Goal: Task Accomplishment & Management: Manage account settings

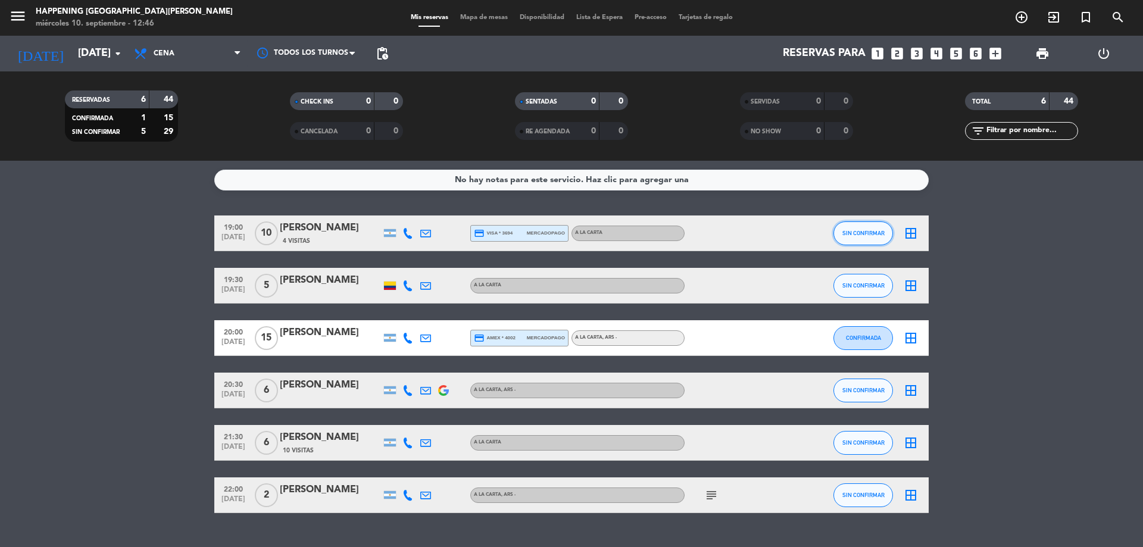
click at [867, 233] on span "SIN CONFIRMAR" at bounding box center [863, 233] width 42 height 7
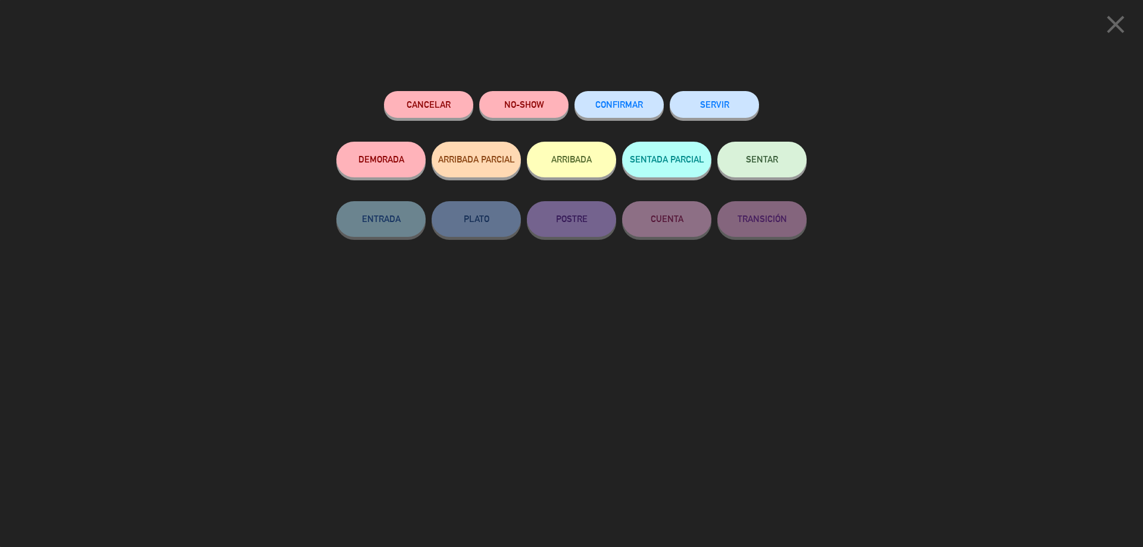
click at [1125, 23] on icon "close" at bounding box center [1116, 25] width 30 height 30
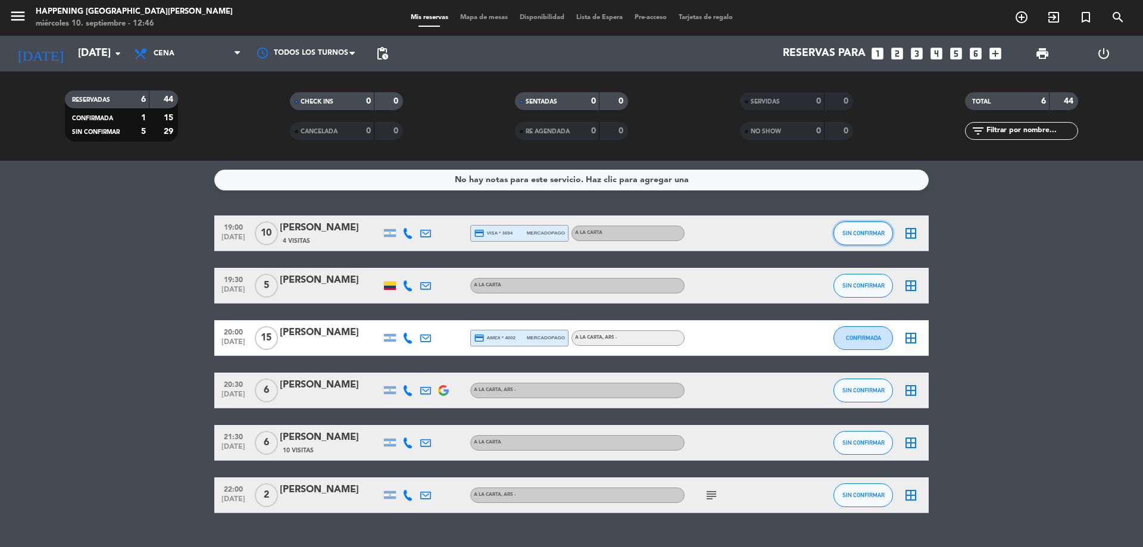
click at [867, 232] on span "SIN CONFIRMAR" at bounding box center [863, 233] width 42 height 7
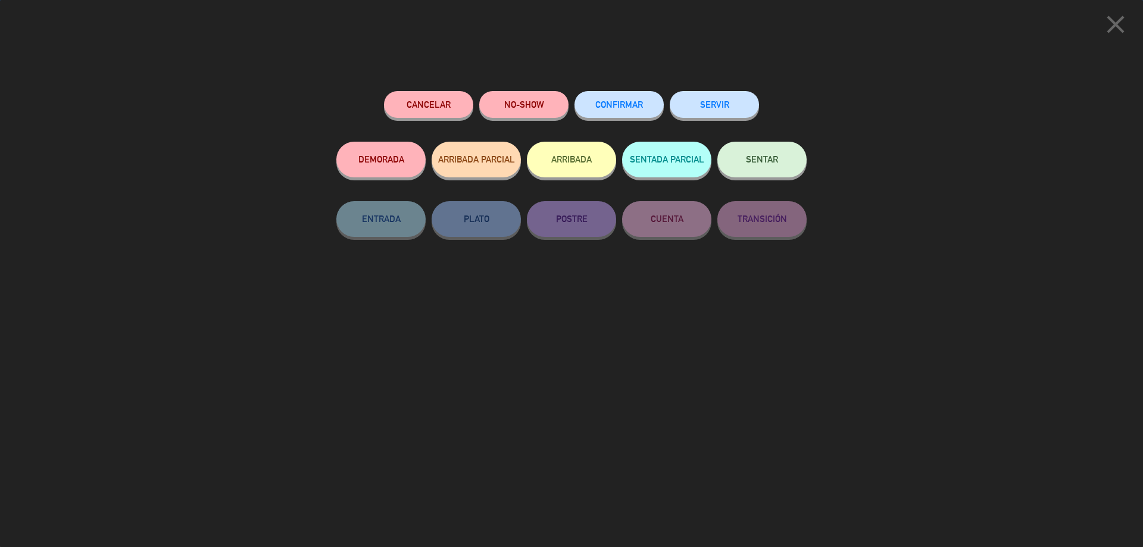
click at [639, 99] on button "CONFIRMAR" at bounding box center [618, 104] width 89 height 27
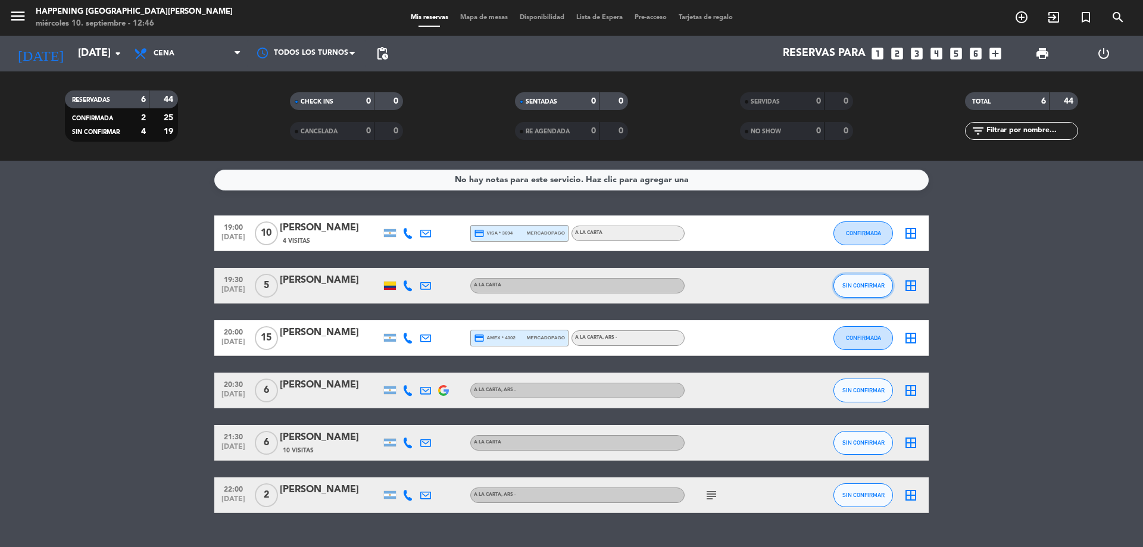
click at [841, 290] on button "SIN CONFIRMAR" at bounding box center [863, 286] width 60 height 24
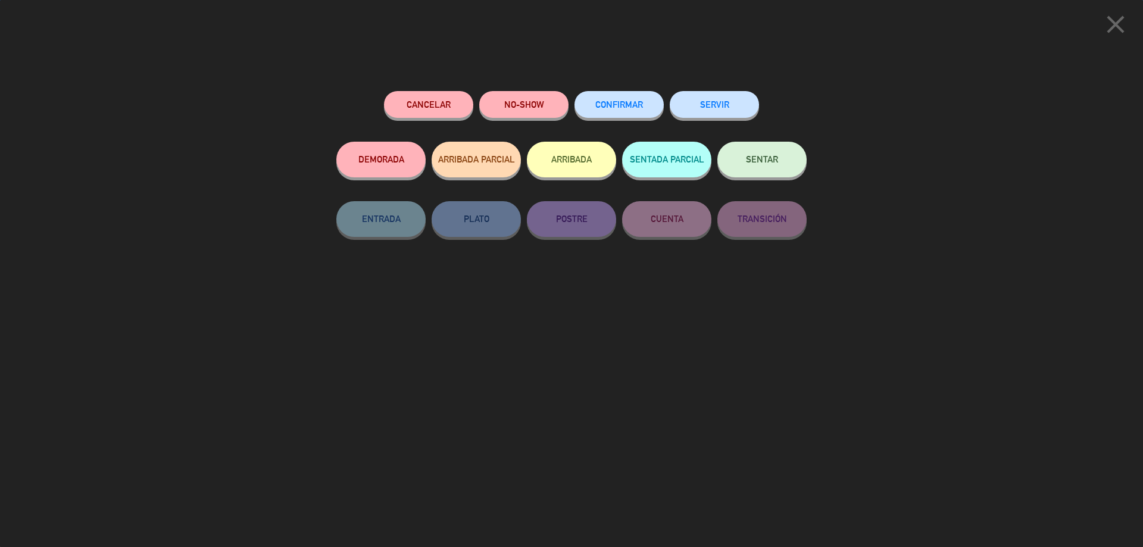
click at [598, 115] on button "CONFIRMAR" at bounding box center [618, 104] width 89 height 27
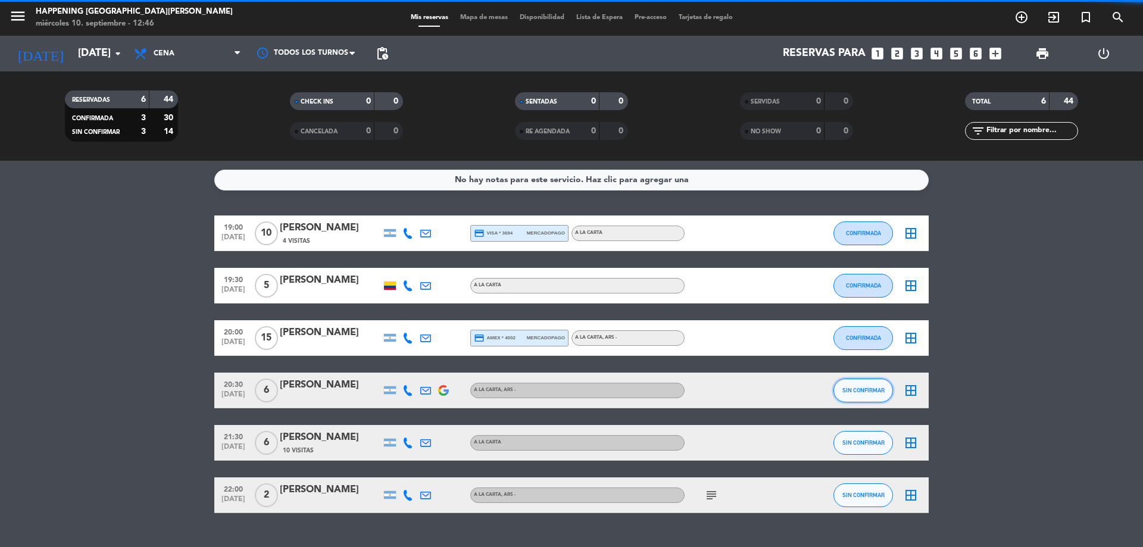
click at [842, 389] on span "SIN CONFIRMAR" at bounding box center [863, 390] width 42 height 7
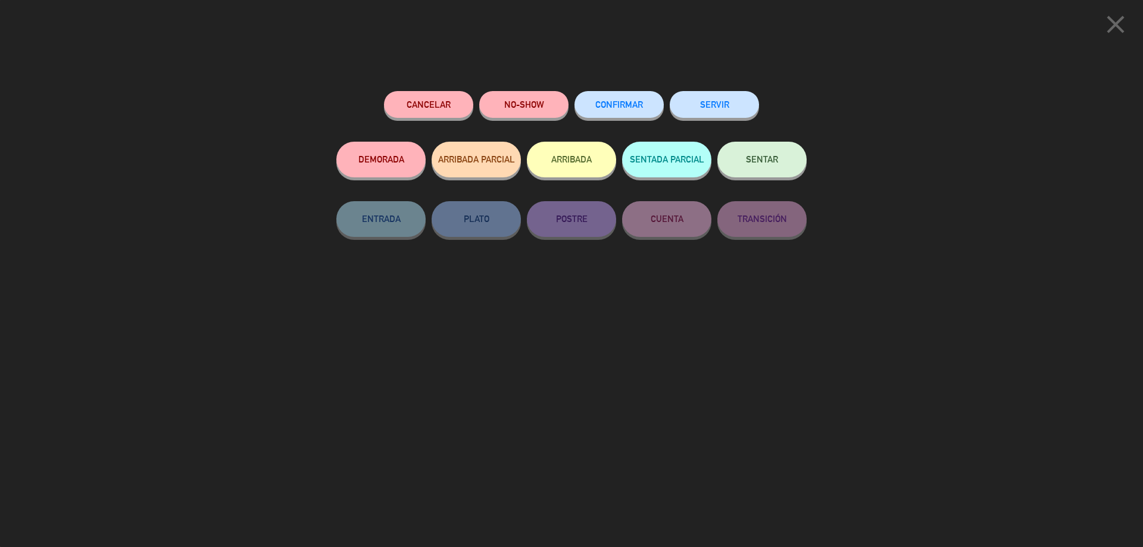
click at [631, 102] on span "CONFIRMAR" at bounding box center [619, 104] width 48 height 10
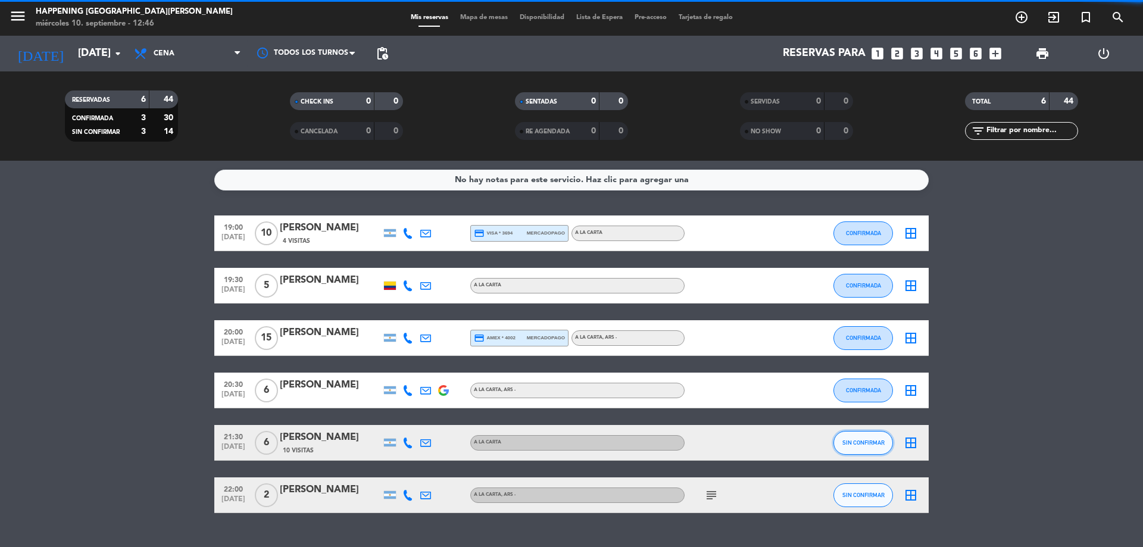
click at [877, 445] on span "SIN CONFIRMAR" at bounding box center [863, 442] width 42 height 7
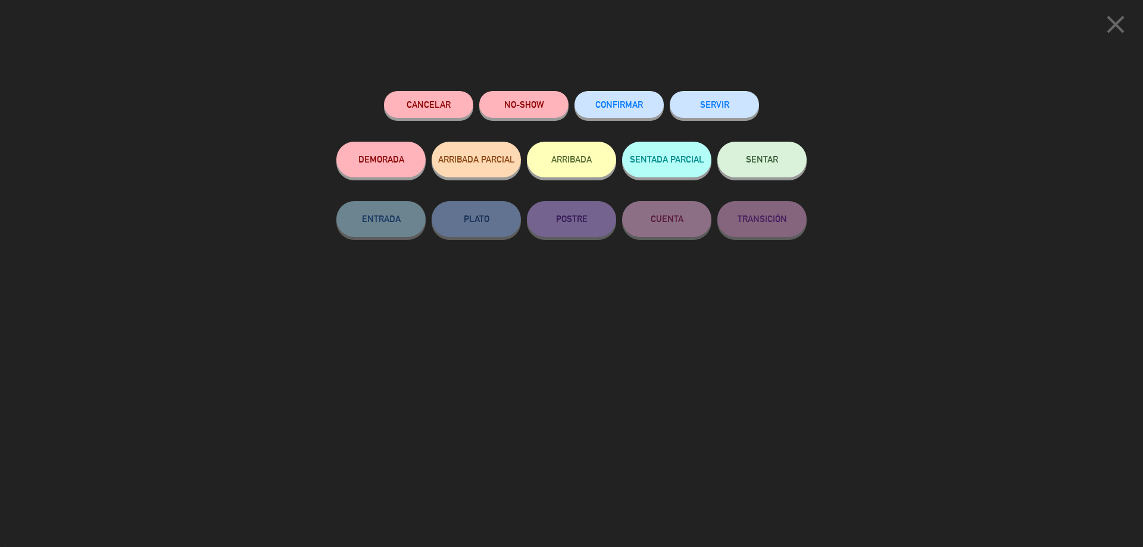
click at [631, 104] on span "CONFIRMAR" at bounding box center [619, 104] width 48 height 10
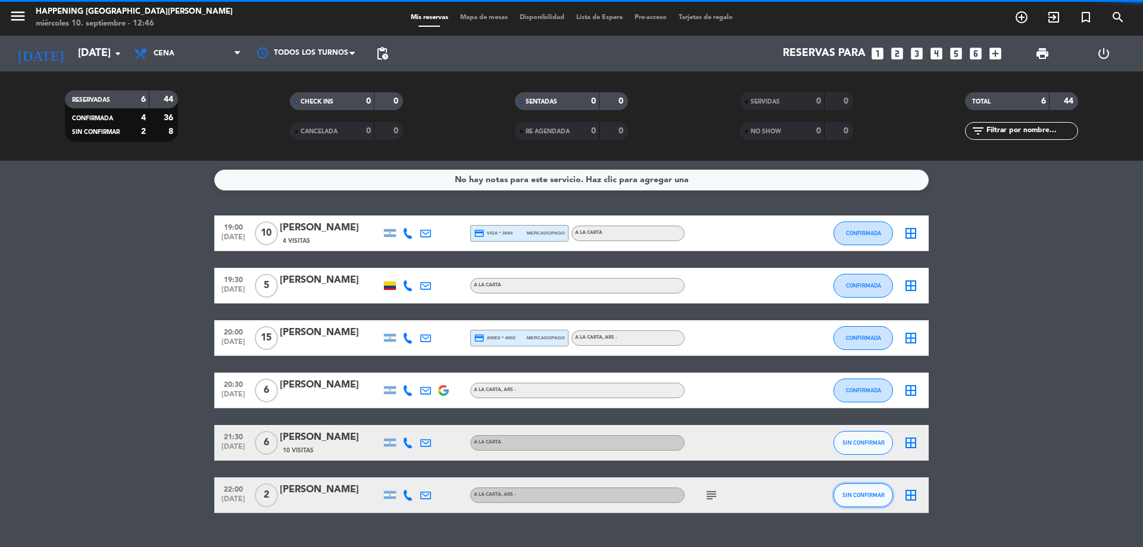
click at [873, 491] on button "SIN CONFIRMAR" at bounding box center [863, 495] width 60 height 24
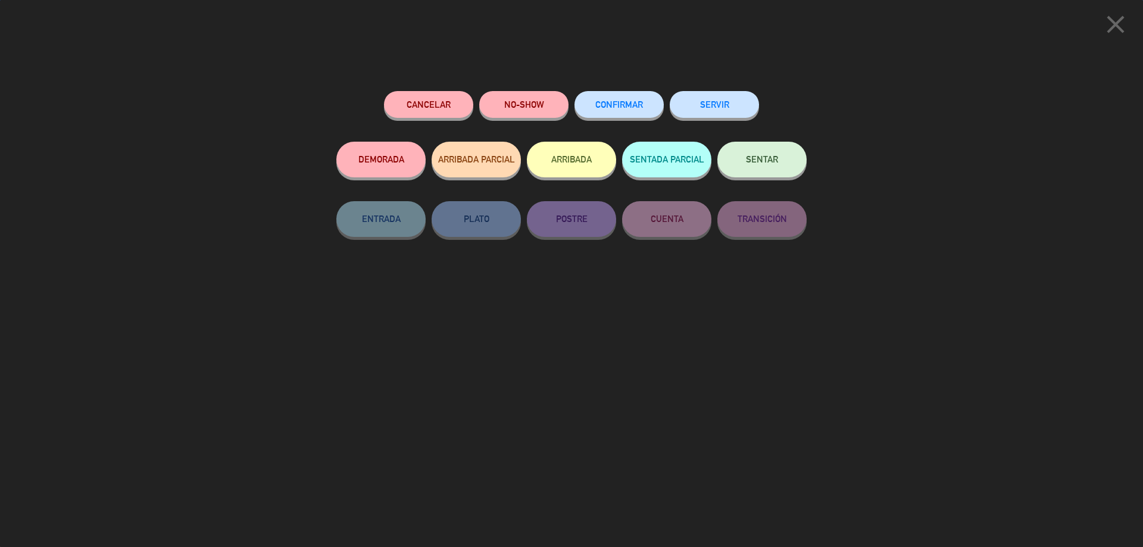
click at [609, 110] on button "CONFIRMAR" at bounding box center [618, 104] width 89 height 27
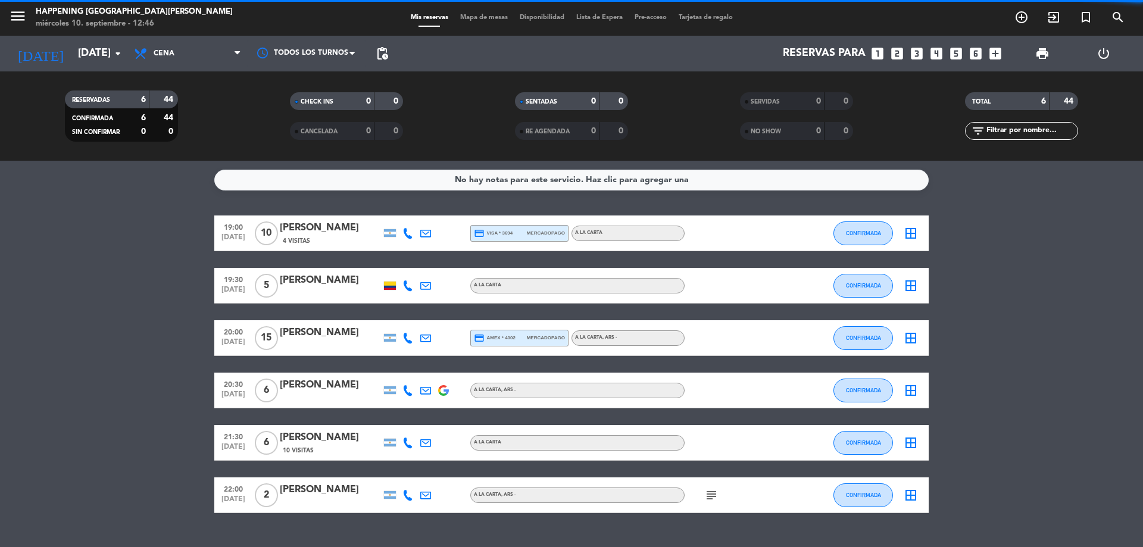
click at [715, 488] on icon "subject" at bounding box center [711, 495] width 14 height 14
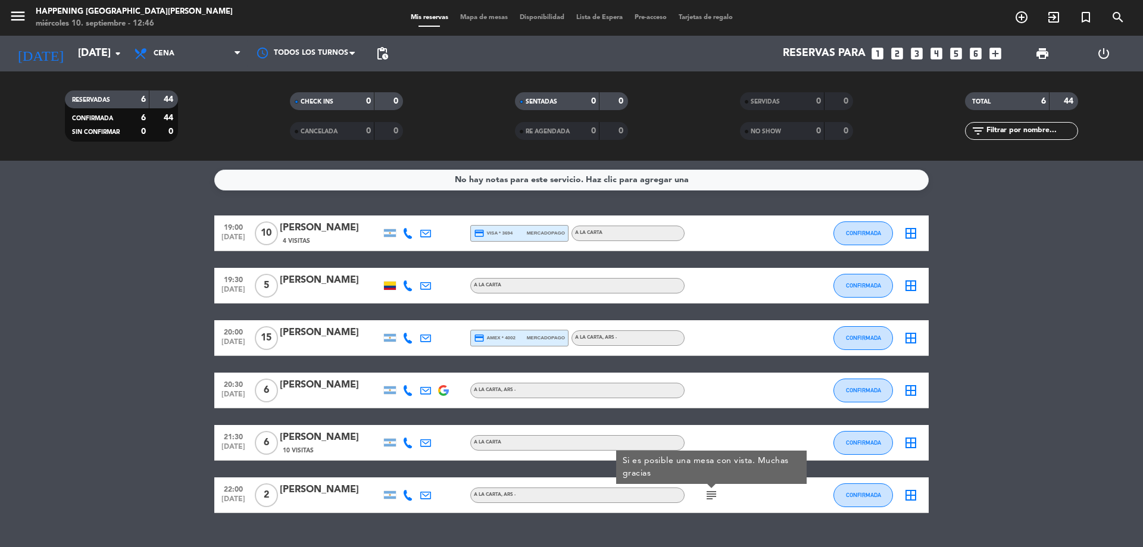
click at [761, 514] on div "No hay notas para este servicio. Haz clic para agregar una 19:00 [DATE] [PERSON…" at bounding box center [571, 354] width 1143 height 386
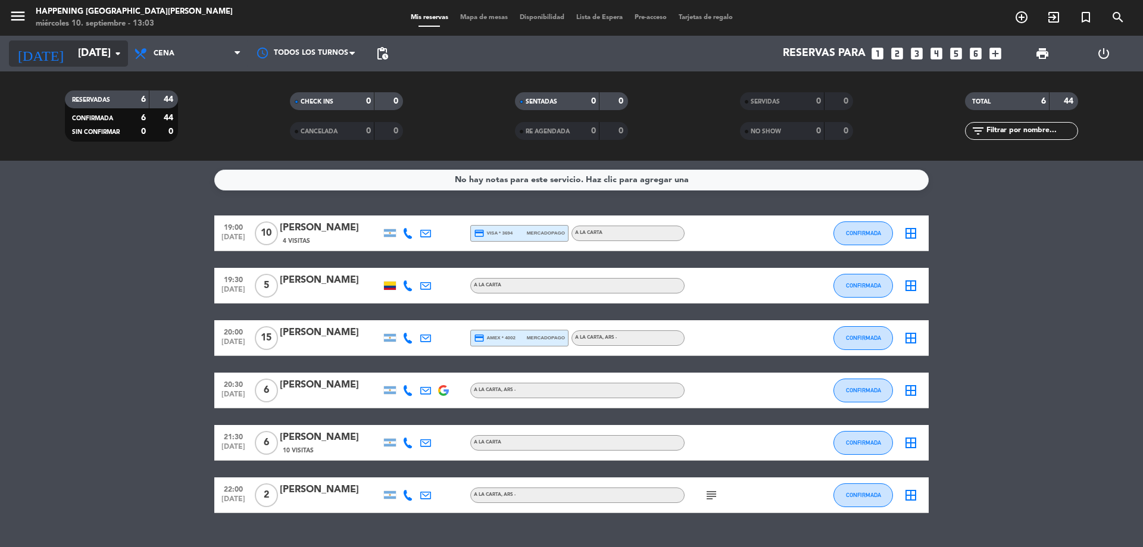
click at [102, 56] on input "[DATE]" at bounding box center [141, 54] width 138 height 24
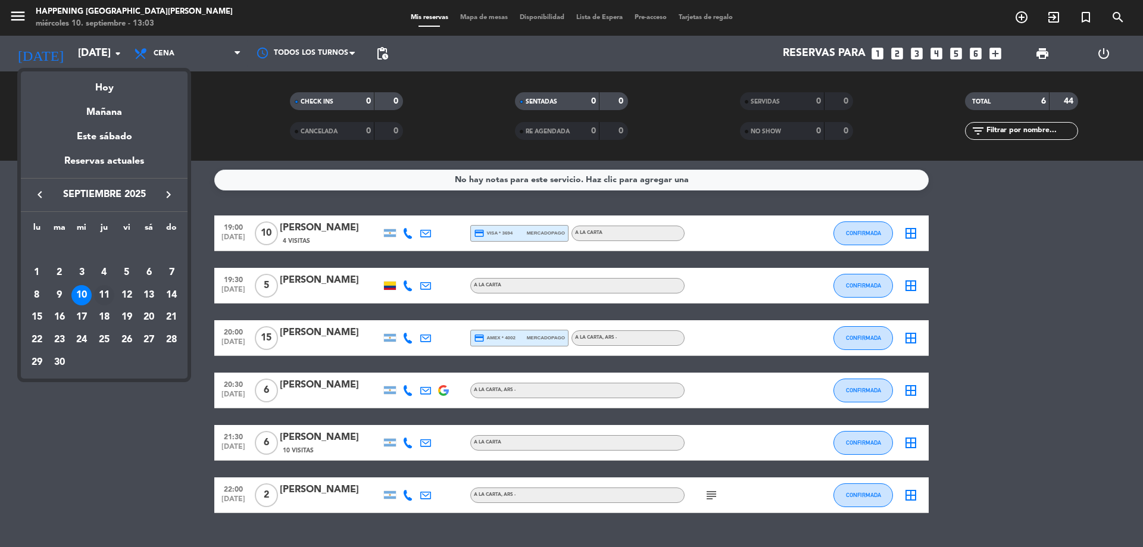
click at [98, 297] on div "11" at bounding box center [104, 295] width 20 height 20
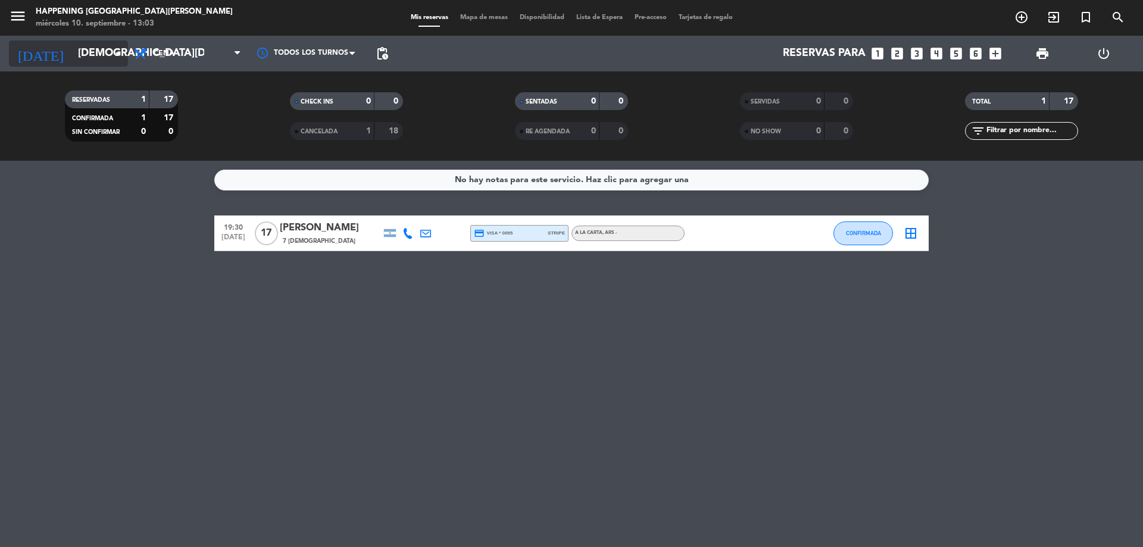
click at [96, 45] on input "[DEMOGRAPHIC_DATA][DATE]" at bounding box center [141, 54] width 138 height 24
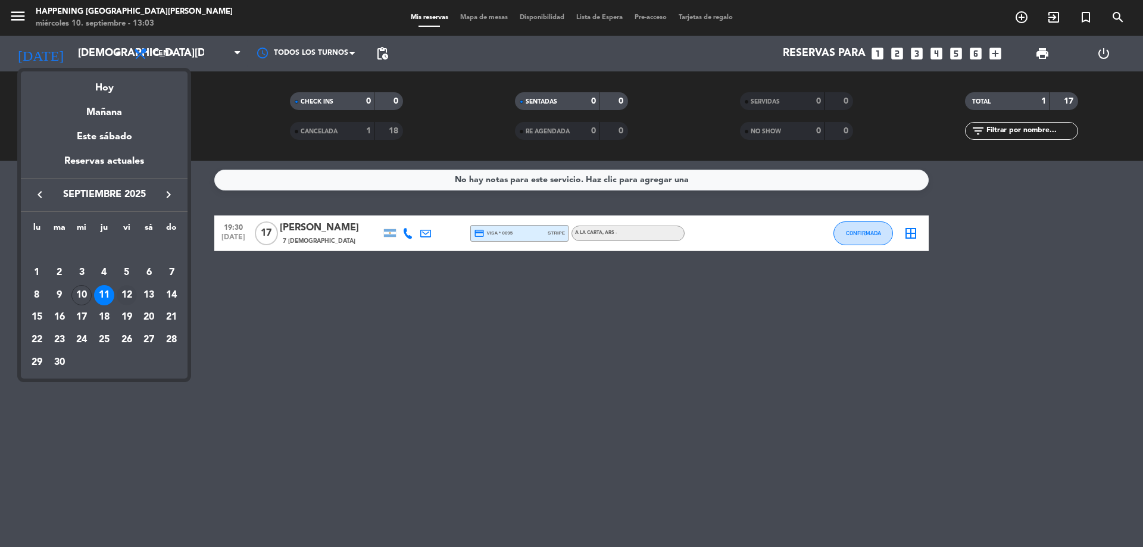
click at [127, 296] on div "12" at bounding box center [127, 295] width 20 height 20
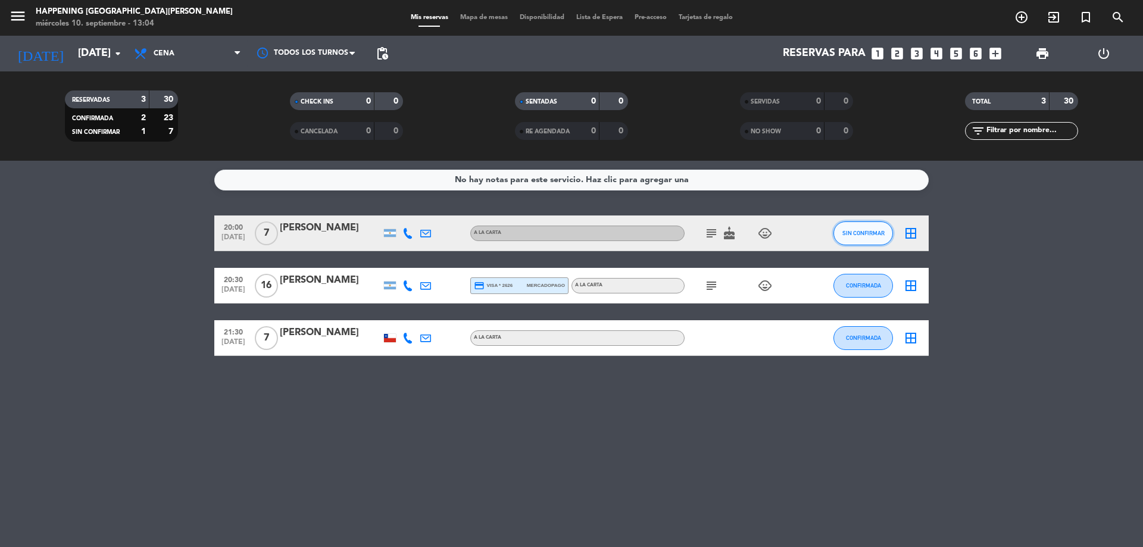
click at [864, 230] on span "SIN CONFIRMAR" at bounding box center [863, 233] width 42 height 7
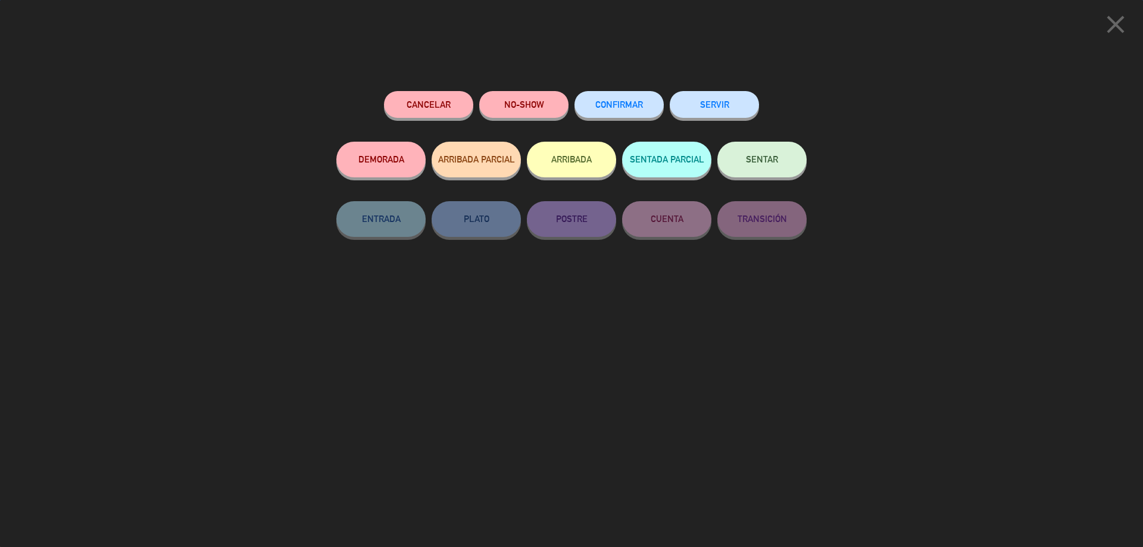
click at [580, 102] on button "CONFIRMAR" at bounding box center [618, 104] width 89 height 27
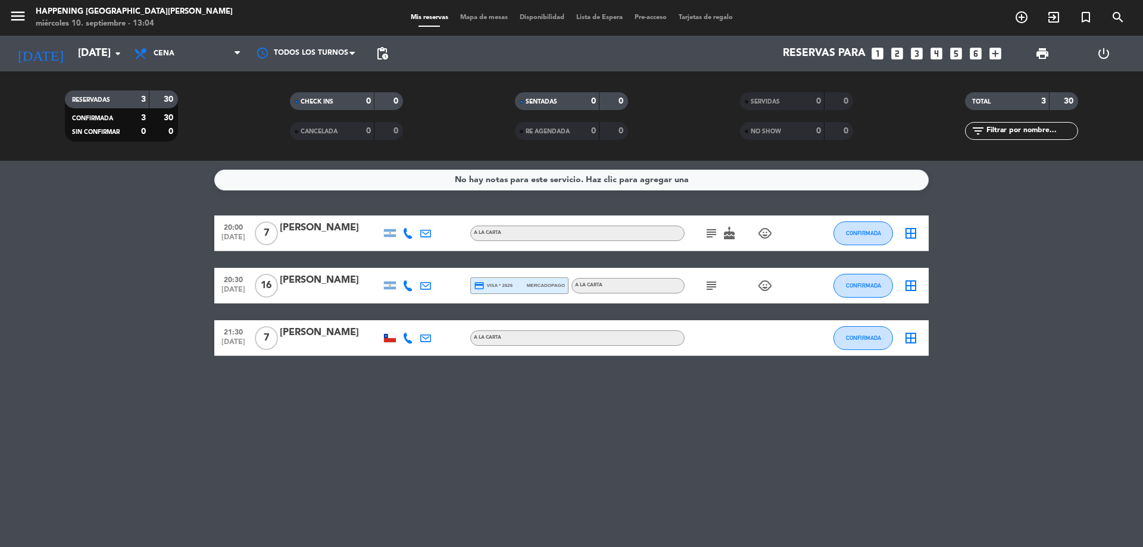
click at [713, 233] on icon "subject" at bounding box center [711, 233] width 14 height 14
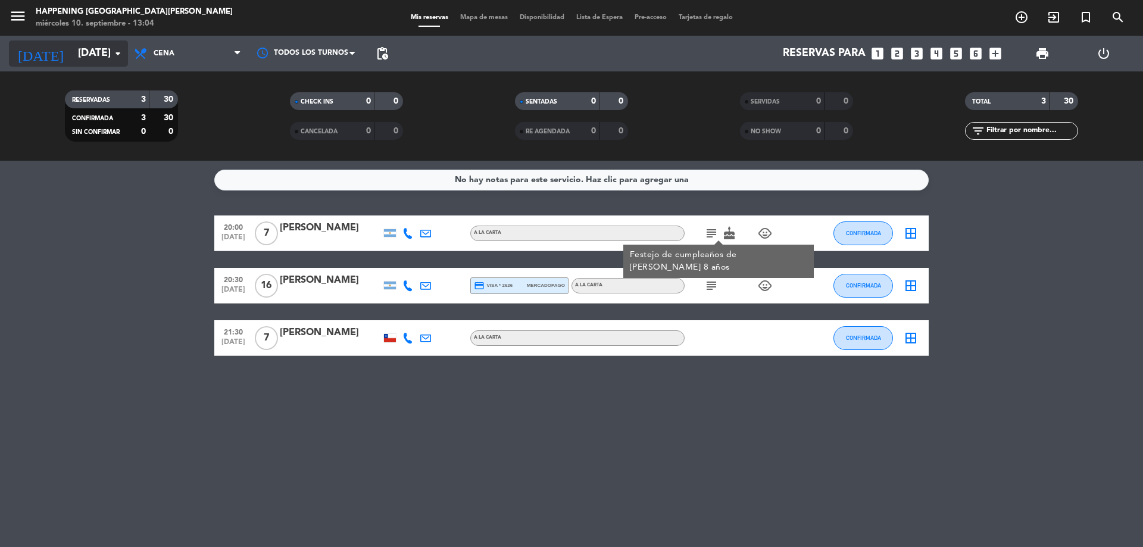
click at [77, 57] on input "[DATE]" at bounding box center [141, 54] width 138 height 24
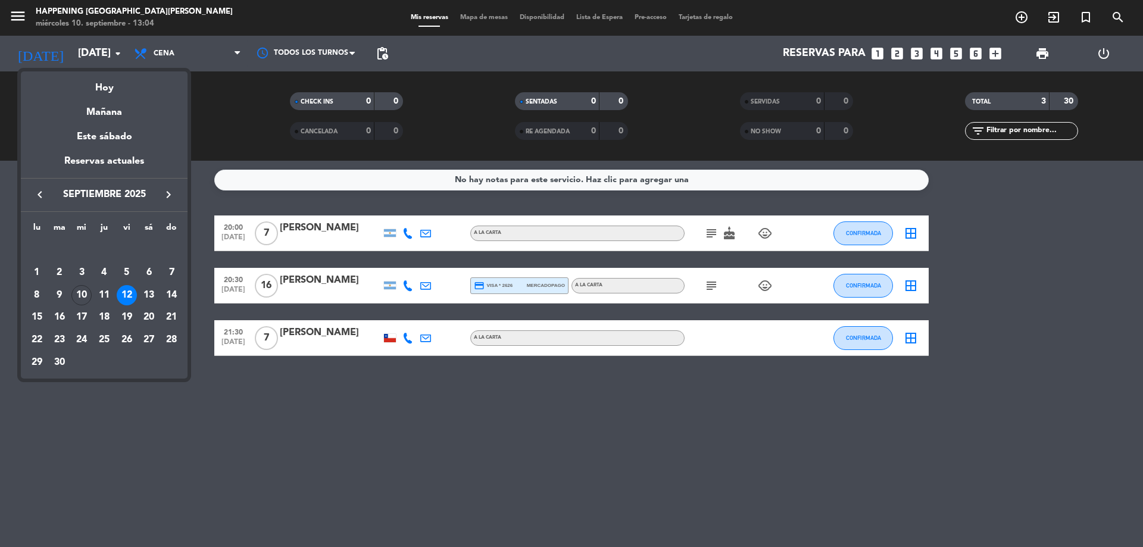
click at [167, 45] on div at bounding box center [571, 273] width 1143 height 547
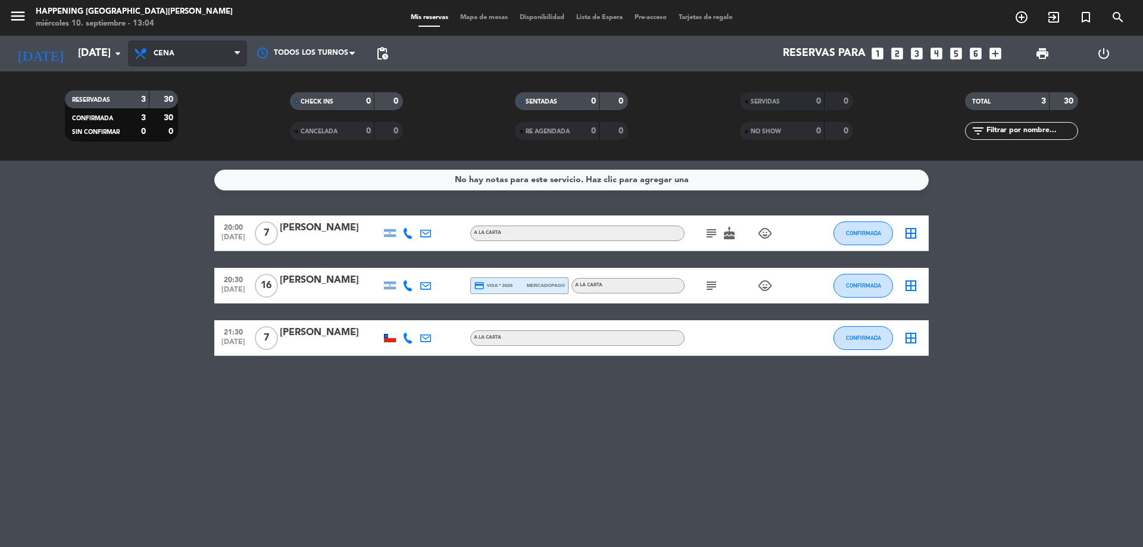
click at [168, 46] on span "Cena" at bounding box center [187, 53] width 119 height 26
click at [175, 108] on div "menu Happening [GEOGRAPHIC_DATA][PERSON_NAME] [DATE] 10. septiembre - 13:04 Mis…" at bounding box center [571, 80] width 1143 height 161
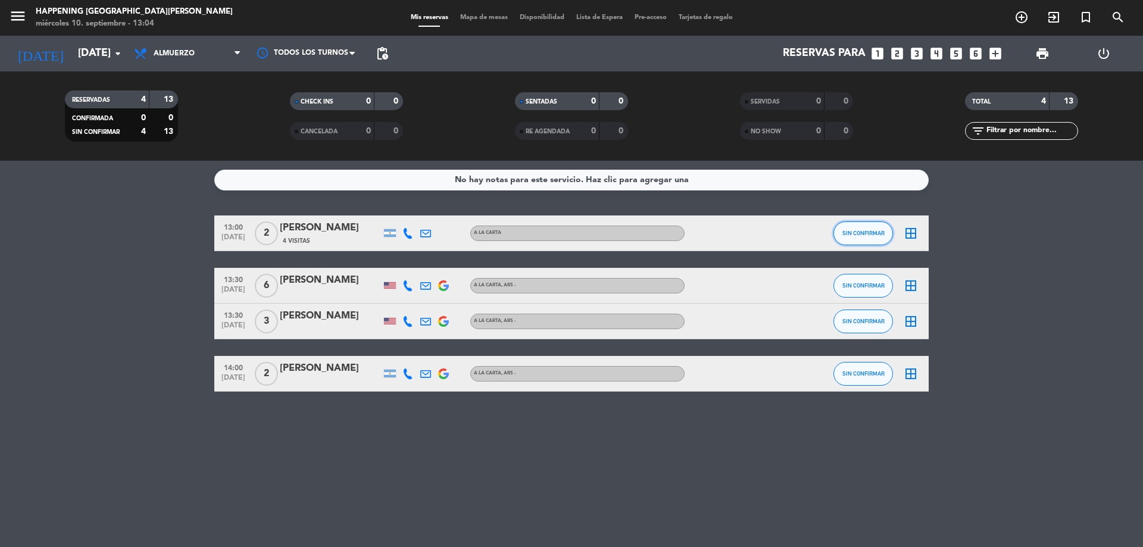
click at [873, 231] on button "SIN CONFIRMAR" at bounding box center [863, 233] width 60 height 24
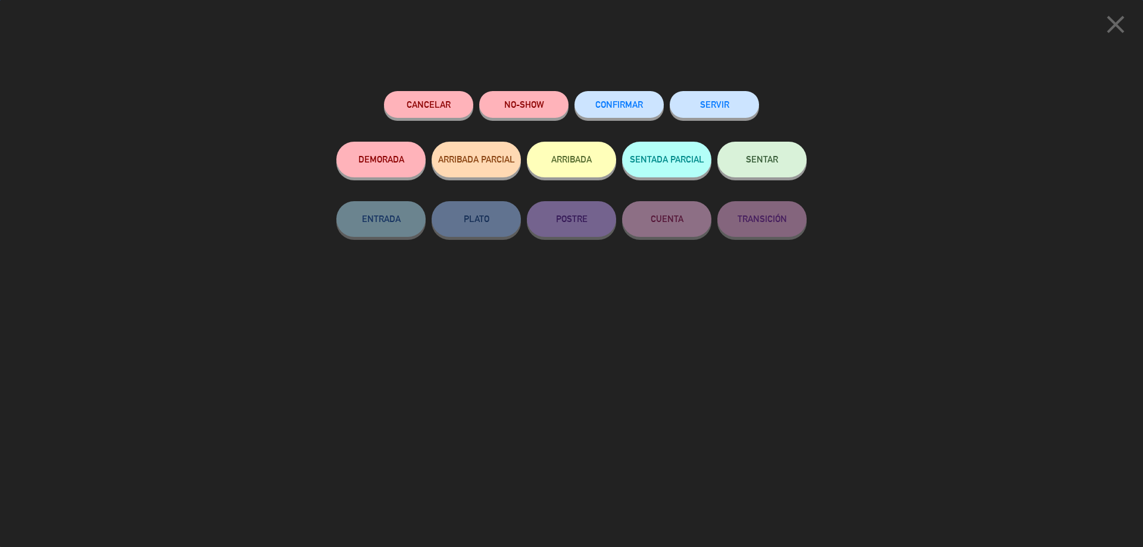
drag, startPoint x: 635, startPoint y: 106, endPoint x: 637, endPoint y: 113, distance: 7.4
click at [634, 110] on span "CONFIRMAR" at bounding box center [619, 104] width 48 height 10
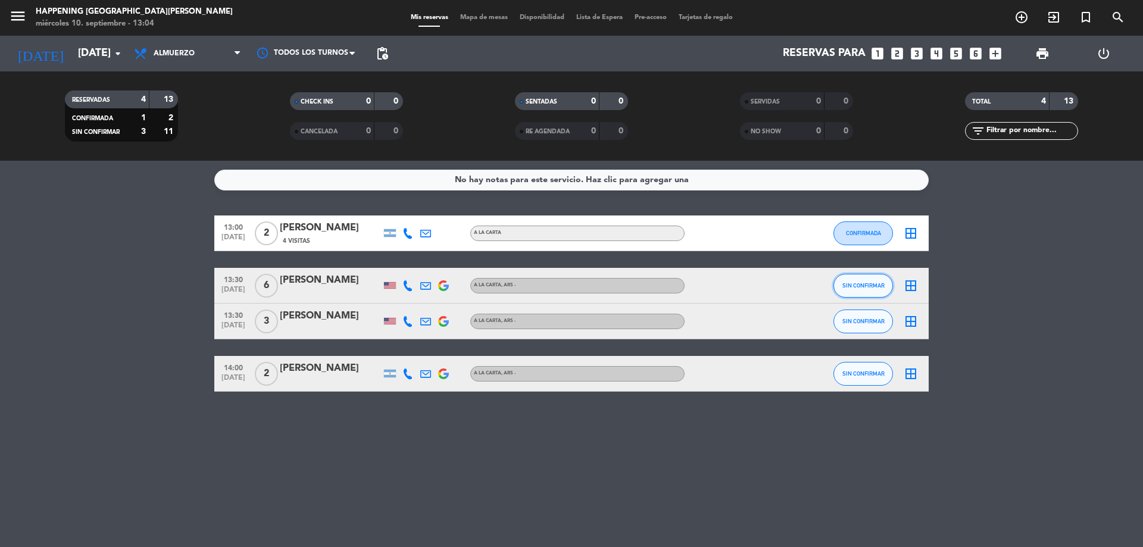
click at [876, 280] on button "SIN CONFIRMAR" at bounding box center [863, 286] width 60 height 24
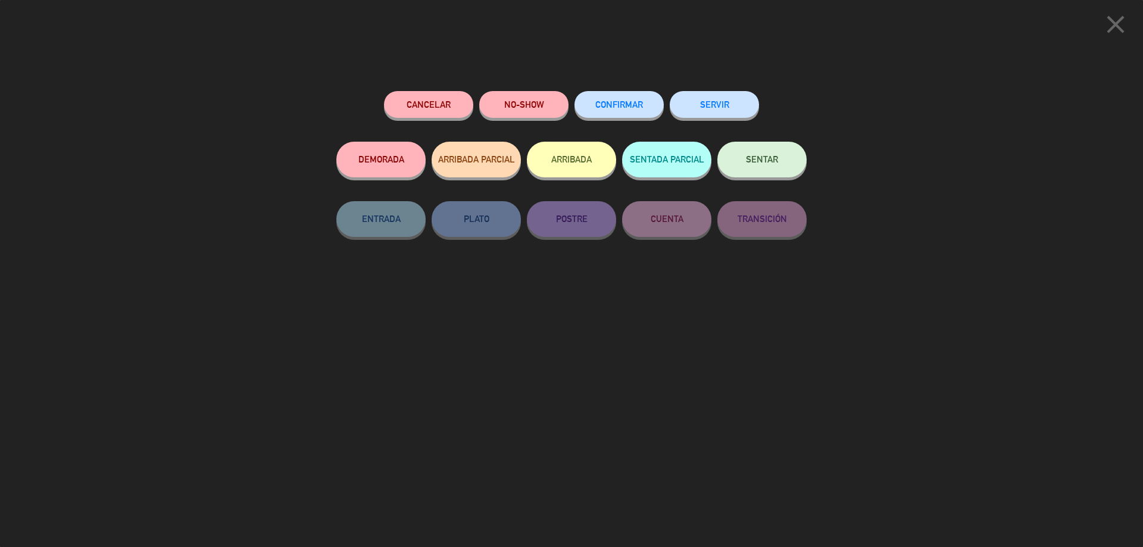
click at [640, 114] on button "CONFIRMAR" at bounding box center [618, 104] width 89 height 27
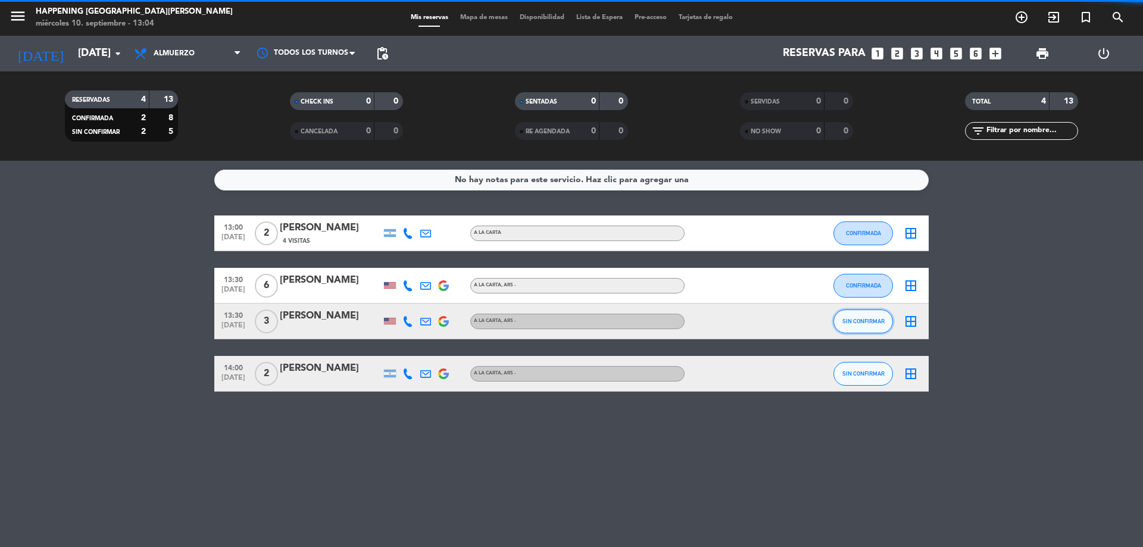
click at [873, 324] on button "SIN CONFIRMAR" at bounding box center [863, 322] width 60 height 24
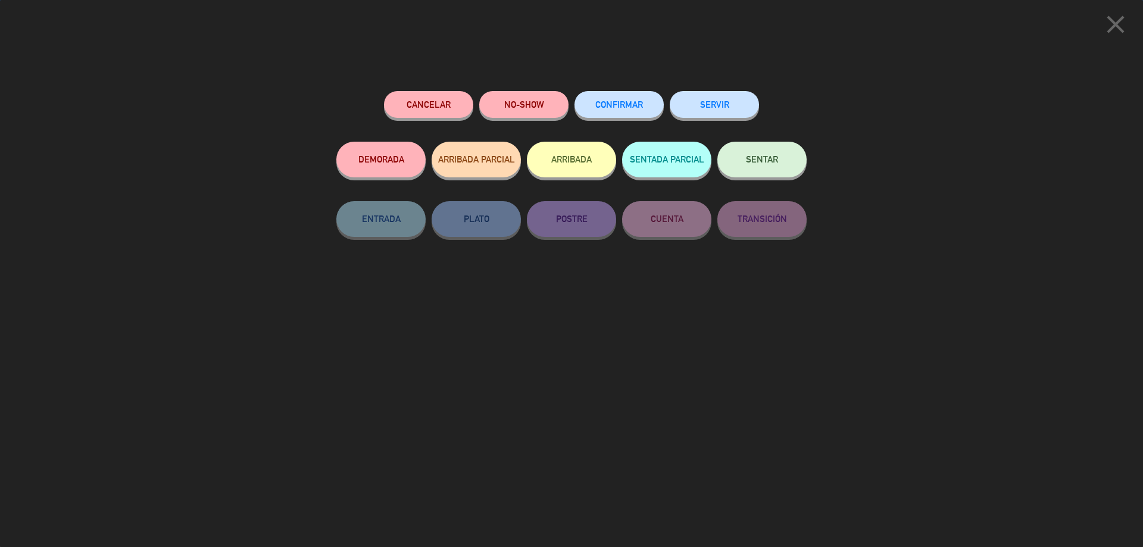
click at [614, 95] on button "CONFIRMAR" at bounding box center [618, 104] width 89 height 27
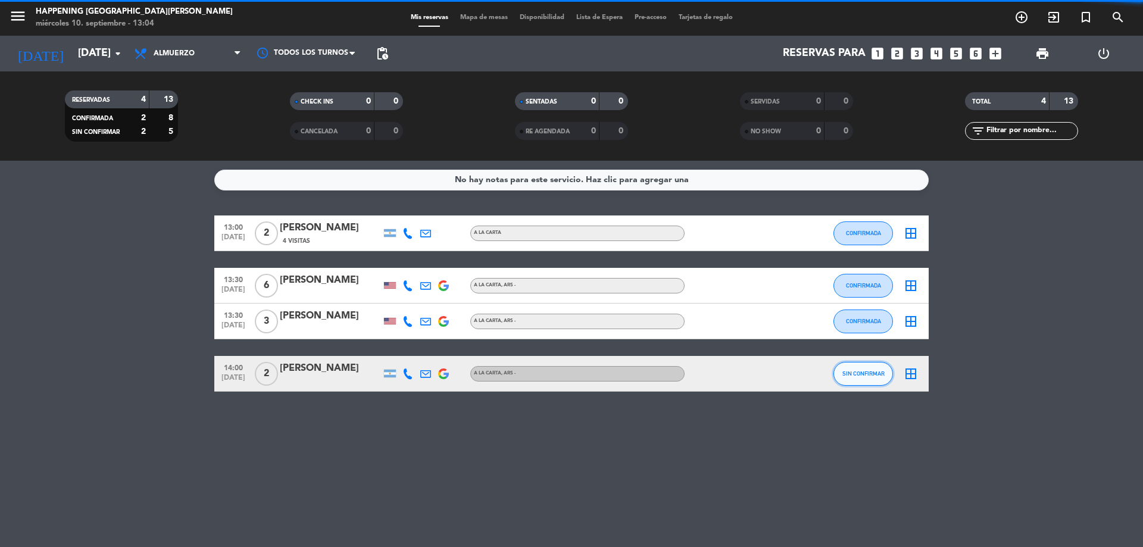
click at [848, 373] on span "SIN CONFIRMAR" at bounding box center [863, 373] width 42 height 7
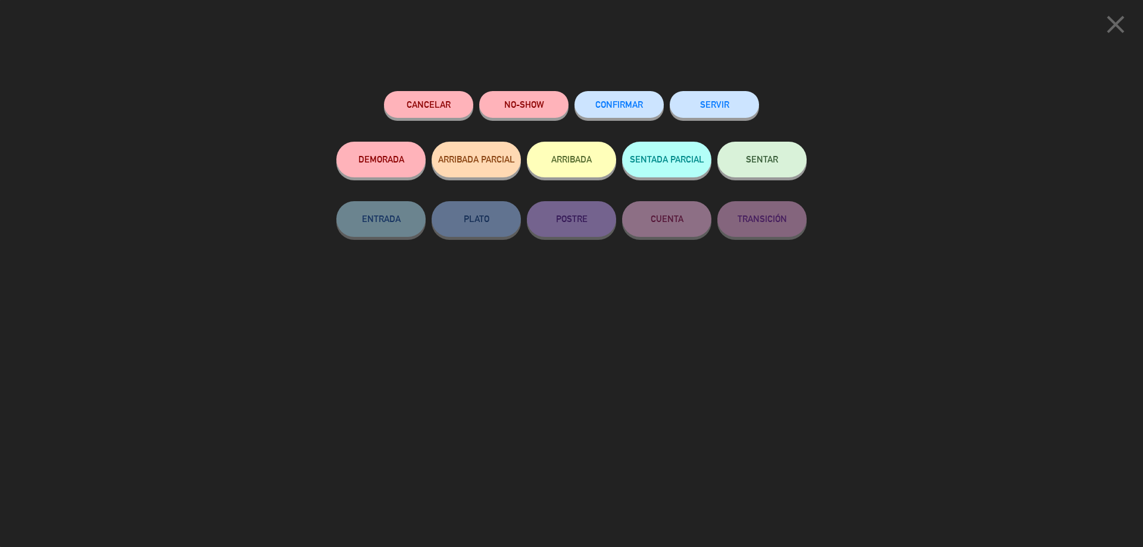
click at [624, 117] on button "CONFIRMAR" at bounding box center [618, 104] width 89 height 27
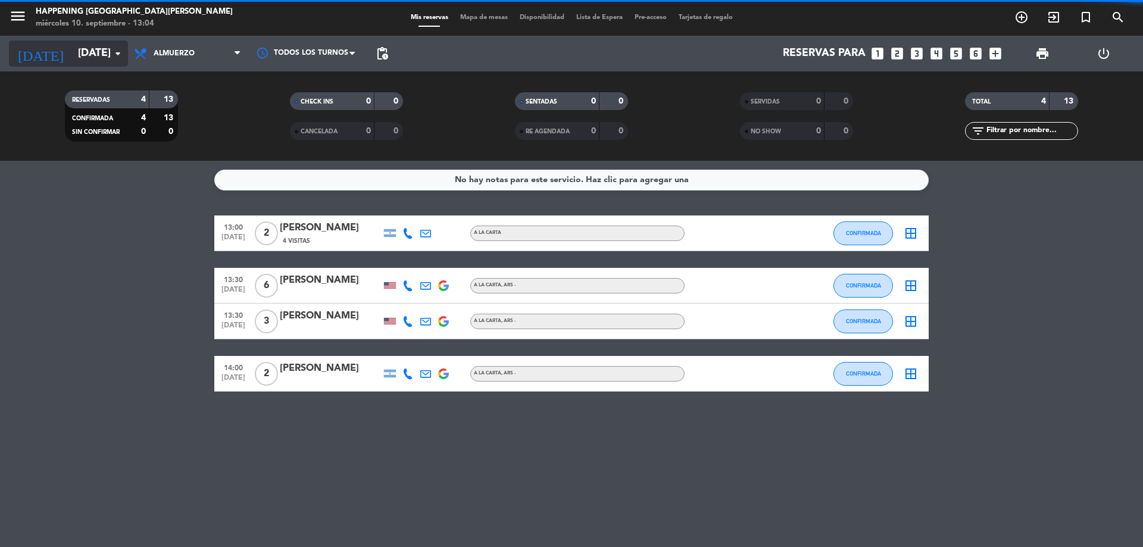
click at [85, 60] on input "[DATE]" at bounding box center [141, 54] width 138 height 24
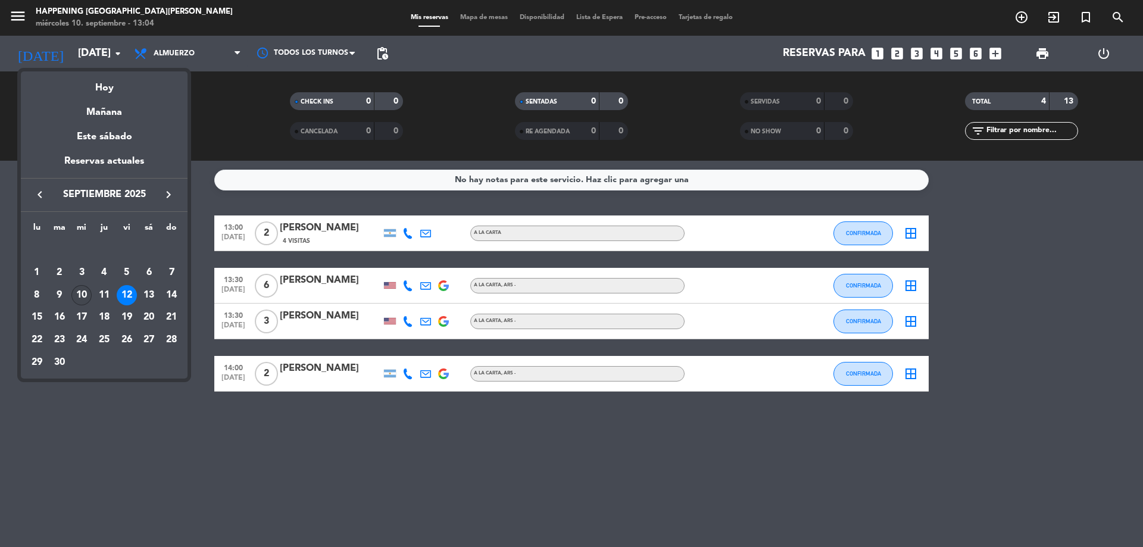
click at [80, 301] on div "10" at bounding box center [81, 295] width 20 height 20
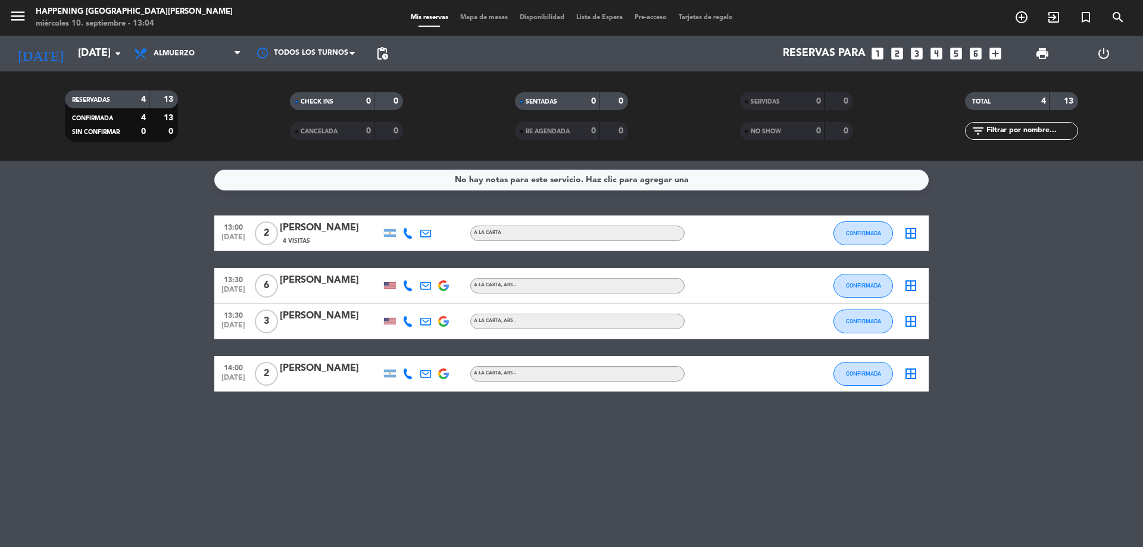
type input "[DATE]"
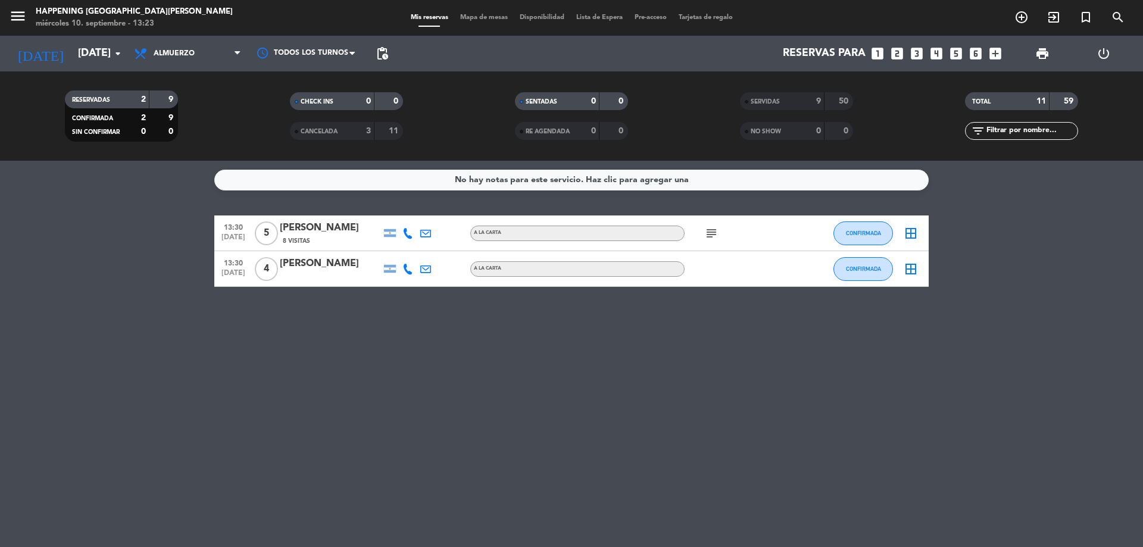
click at [196, 104] on filter-checkbox "RESERVADAS 2 9 CONFIRMADA 2 9 SIN CONFIRMAR 0 0" at bounding box center [121, 115] width 225 height 51
click at [798, 99] on div "9" at bounding box center [810, 102] width 24 height 14
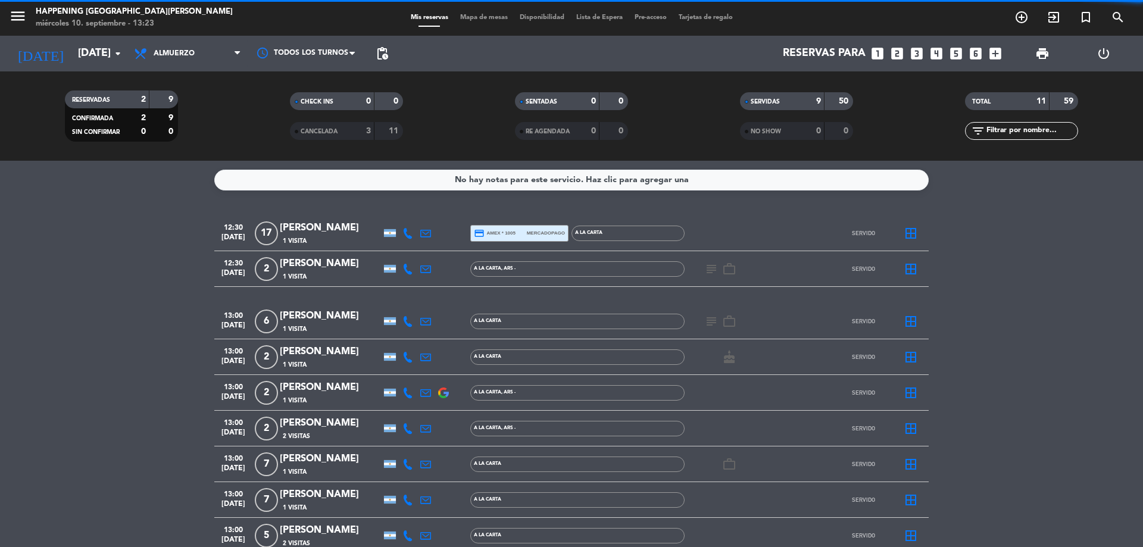
click at [788, 102] on div "SERVIDAS" at bounding box center [770, 102] width 55 height 14
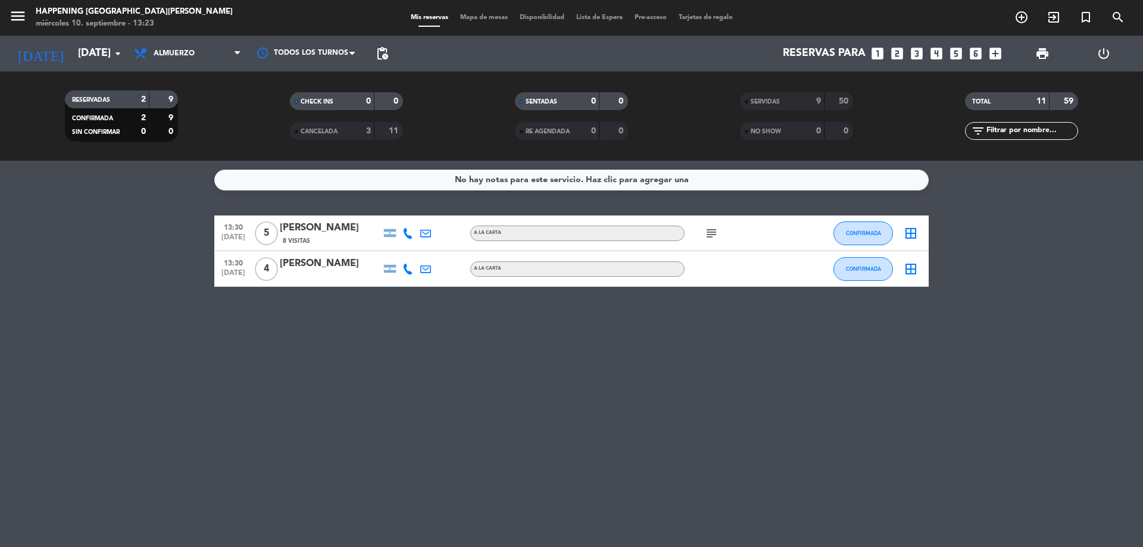
click at [806, 102] on div "9" at bounding box center [810, 102] width 24 height 14
